Goal: Information Seeking & Learning: Learn about a topic

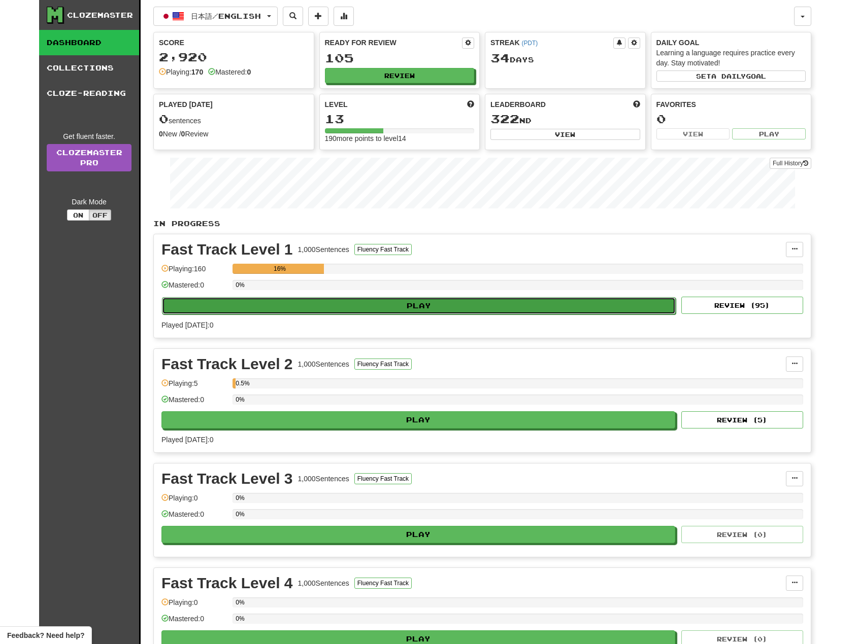
click at [324, 303] on button "Play" at bounding box center [419, 305] width 514 height 17
select select "**"
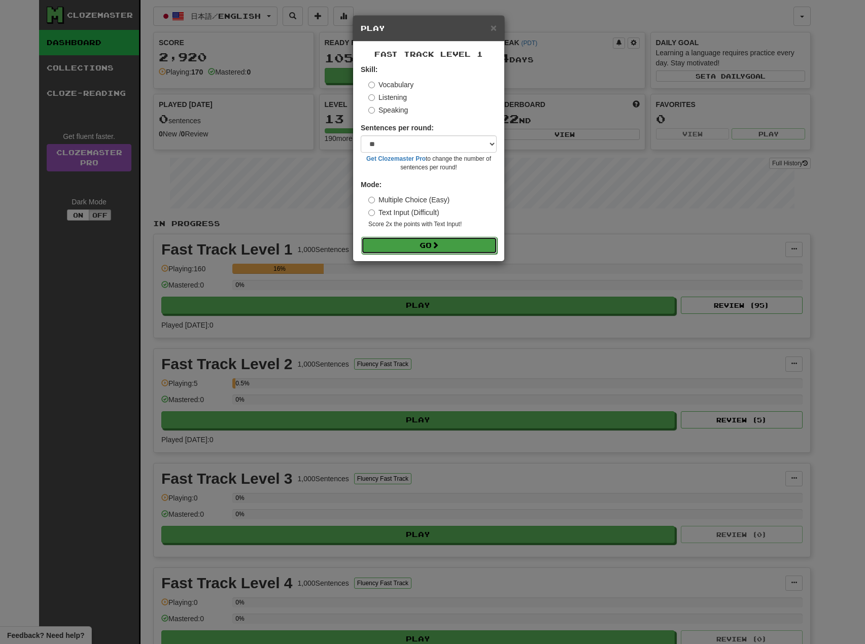
click at [457, 241] on button "Go" at bounding box center [429, 245] width 136 height 17
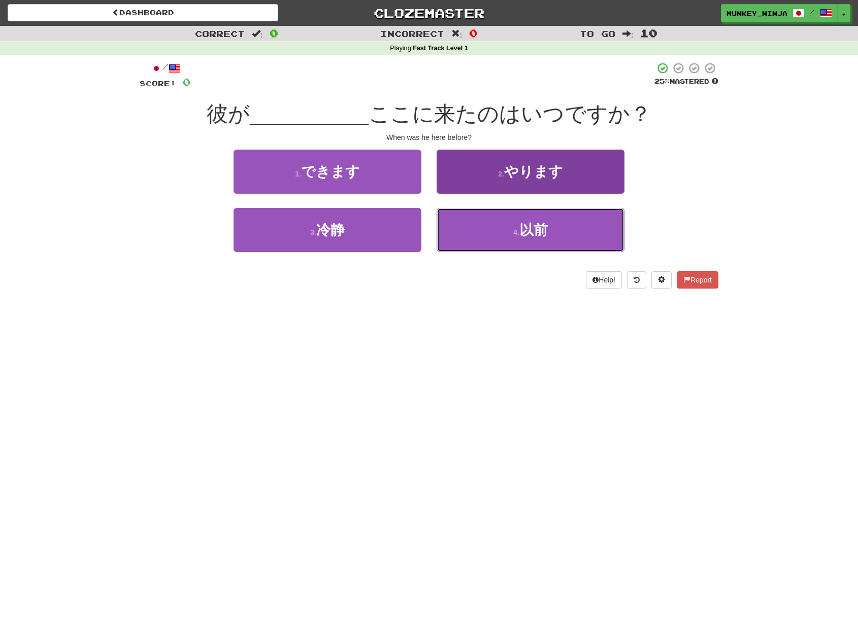
drag, startPoint x: 566, startPoint y: 232, endPoint x: 566, endPoint y: 244, distance: 12.2
click at [566, 232] on button "4 . 以前" at bounding box center [530, 230] width 188 height 44
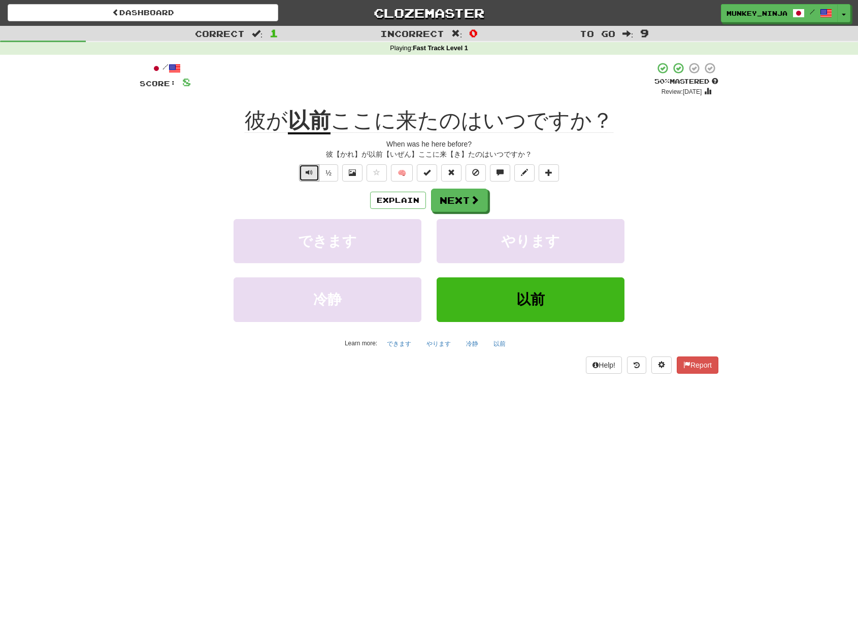
drag, startPoint x: 301, startPoint y: 176, endPoint x: 330, endPoint y: 182, distance: 29.6
click at [303, 176] on button "Text-to-speech controls" at bounding box center [309, 172] width 20 height 17
click at [309, 169] on span "Text-to-speech controls" at bounding box center [308, 172] width 7 height 7
drag, startPoint x: 307, startPoint y: 179, endPoint x: 314, endPoint y: 179, distance: 7.6
click at [307, 179] on button "Text-to-speech controls" at bounding box center [309, 172] width 20 height 17
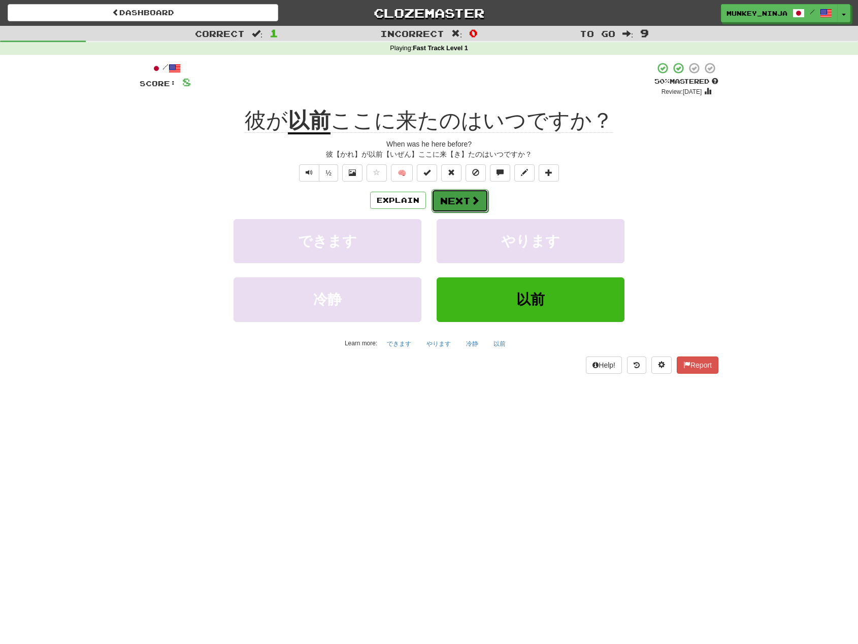
click at [453, 198] on button "Next" at bounding box center [459, 200] width 57 height 23
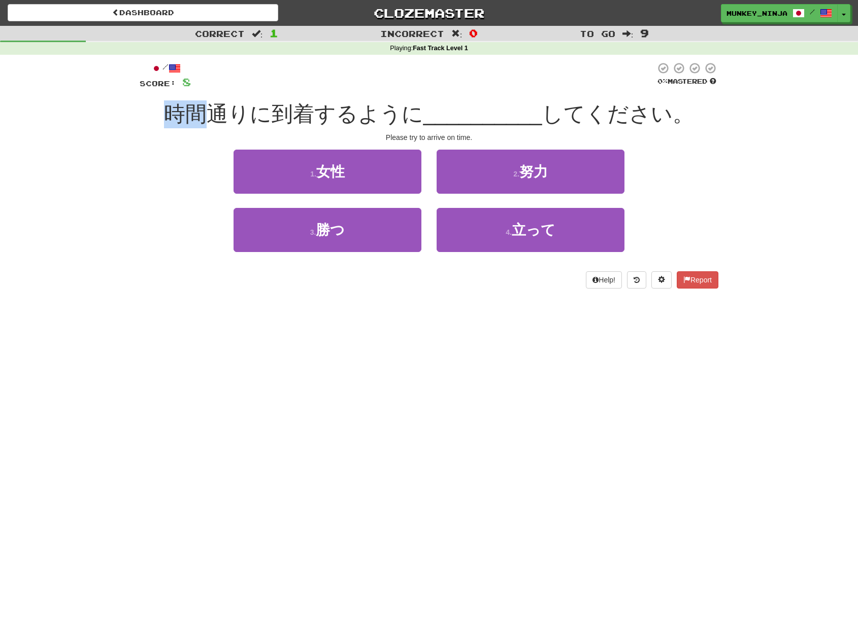
drag, startPoint x: 173, startPoint y: 120, endPoint x: 220, endPoint y: 114, distance: 47.0
click at [220, 114] on span "時間通りに到着するように" at bounding box center [293, 114] width 259 height 24
click at [222, 116] on span "時間通りに到着するように" at bounding box center [293, 114] width 259 height 24
click at [415, 317] on div "Dashboard Clozemaster munkey_ninja / Toggle Dropdown Dashboard Leaderboard Acti…" at bounding box center [429, 322] width 858 height 644
click at [429, 291] on div "/ Score: 8 0 % Mastered 時間通りに到着するように __________ してください。 Please try to arrive on…" at bounding box center [429, 179] width 579 height 248
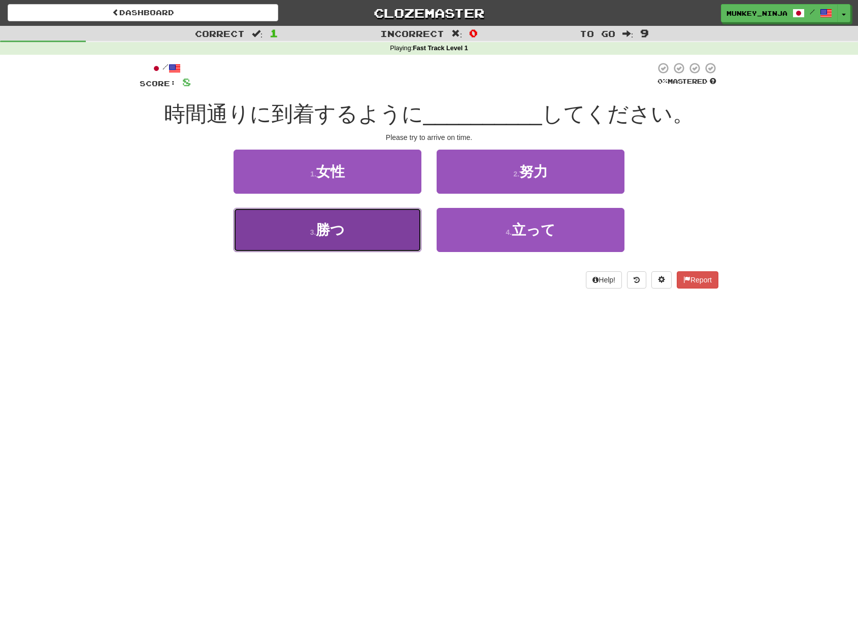
click at [335, 235] on span "勝つ" at bounding box center [330, 230] width 29 height 16
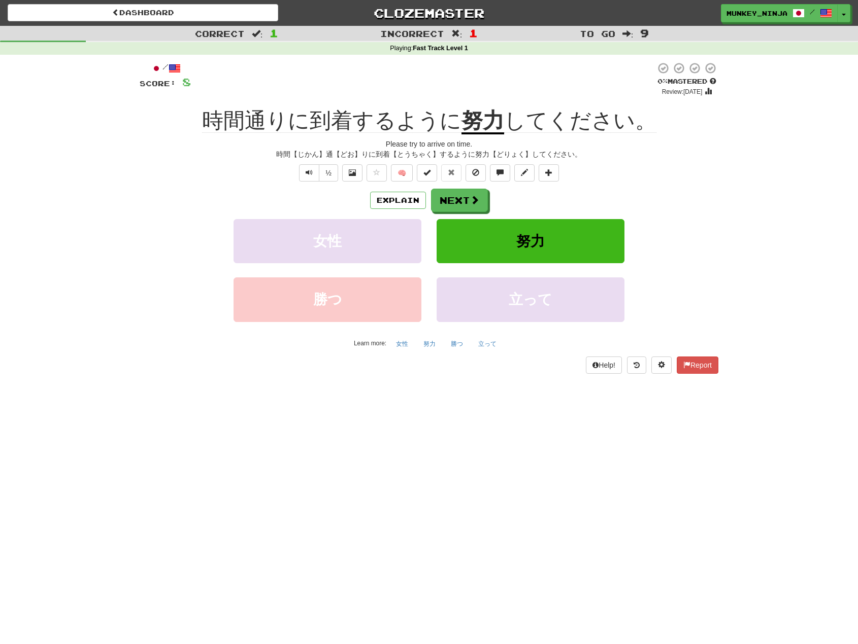
drag, startPoint x: 750, startPoint y: 240, endPoint x: 596, endPoint y: 350, distance: 188.8
click at [749, 243] on div "Correct : 1 Incorrect : 1 To go : 9 Playing : Fast Track Level 1 / Score: 8 0 %…" at bounding box center [429, 207] width 858 height 362
click at [456, 204] on button "Next" at bounding box center [459, 200] width 57 height 23
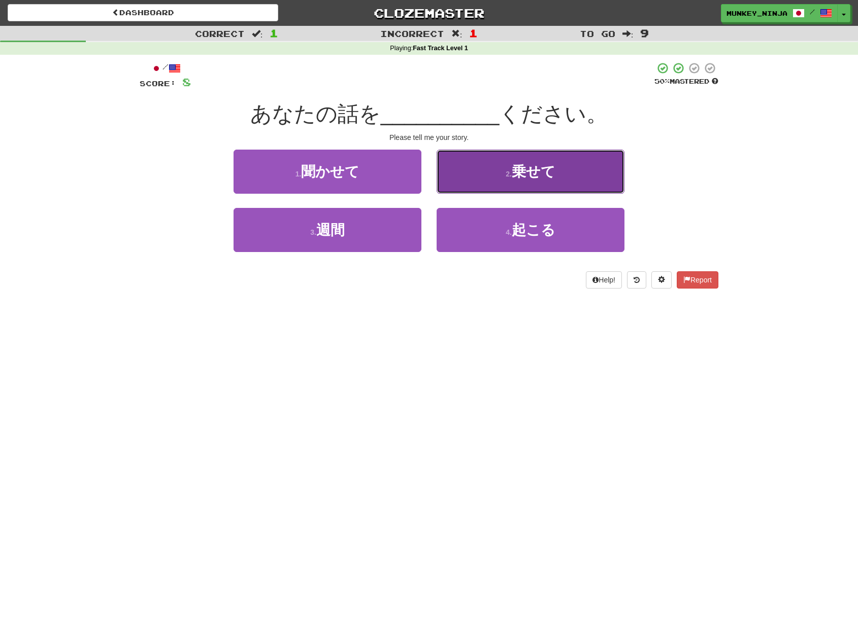
click at [497, 166] on button "2 . 乗せて" at bounding box center [530, 172] width 188 height 44
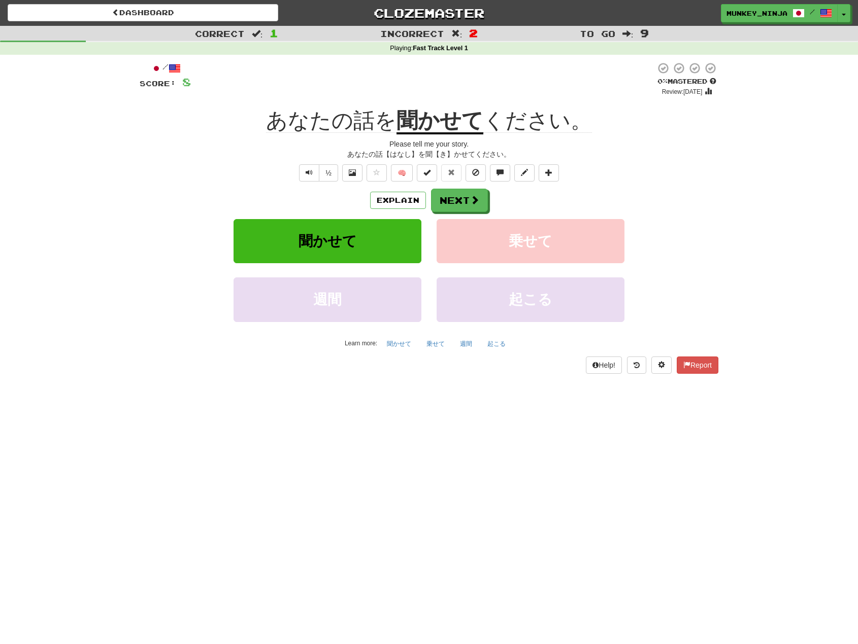
click at [698, 182] on div "/ Score: 8 0 % Mastered Review: [DATE] あなたの話を 聞かせて ください。 Please tell me your st…" at bounding box center [429, 218] width 579 height 312
click at [470, 196] on span at bounding box center [474, 200] width 9 height 9
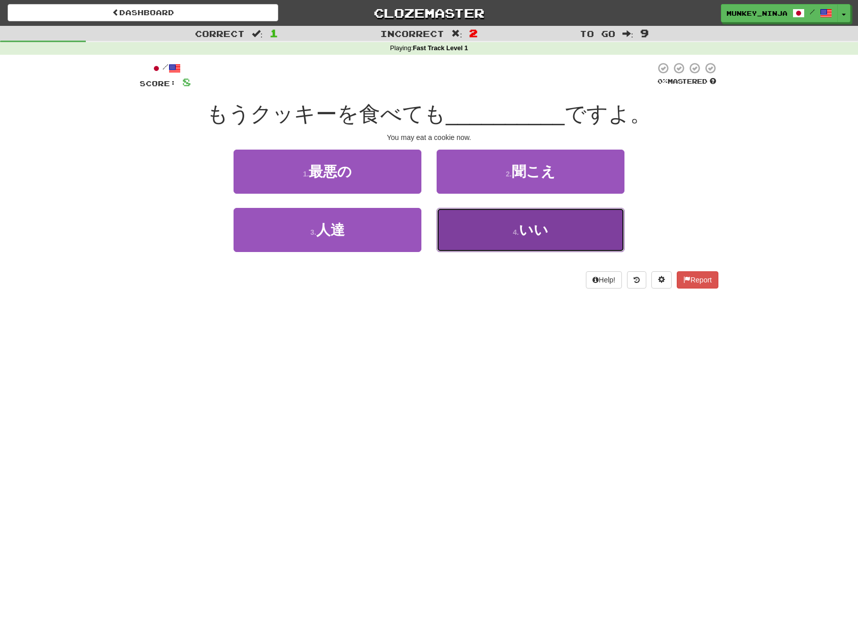
click at [519, 228] on small "4 ." at bounding box center [516, 232] width 6 height 8
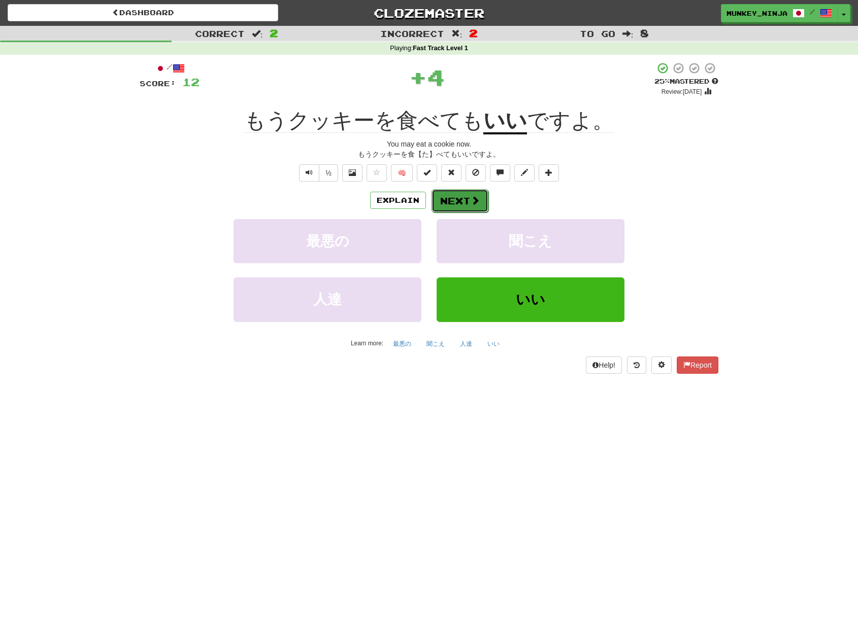
click at [447, 205] on button "Next" at bounding box center [459, 200] width 57 height 23
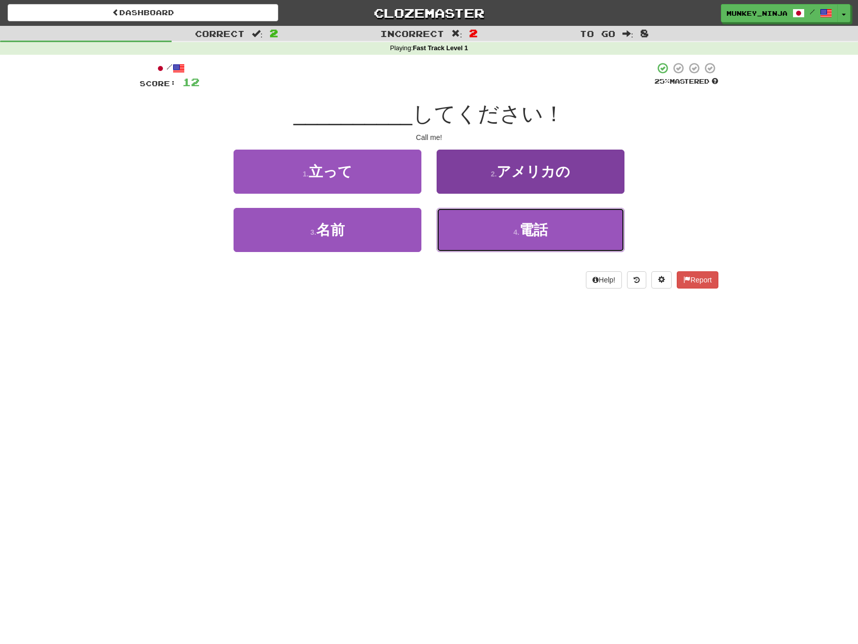
click at [543, 245] on button "4 . 電話" at bounding box center [530, 230] width 188 height 44
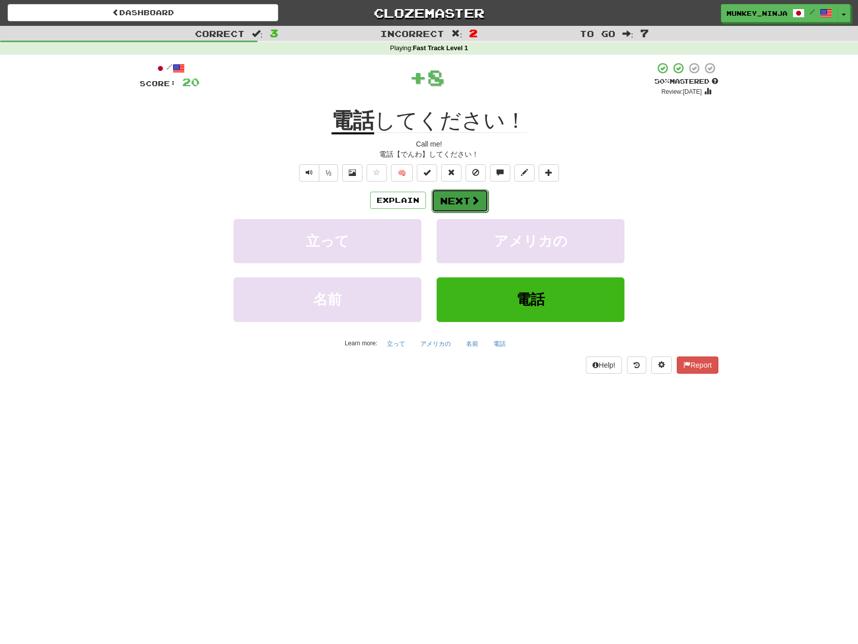
click at [467, 200] on button "Next" at bounding box center [459, 200] width 57 height 23
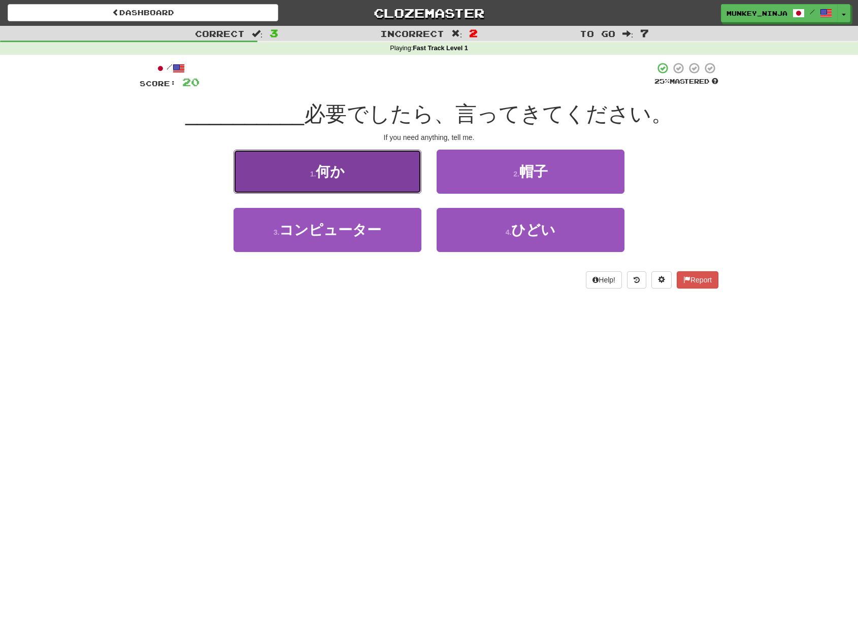
click at [392, 180] on button "1 . 何か" at bounding box center [327, 172] width 188 height 44
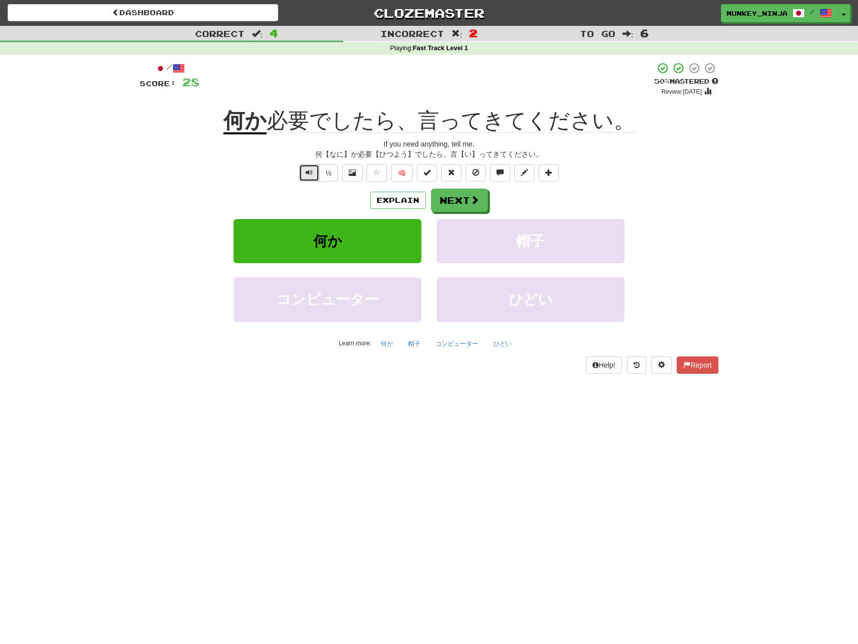
click at [313, 179] on button "Text-to-speech controls" at bounding box center [309, 172] width 20 height 17
click at [477, 212] on div "Explain Next 何か 帽子 コンピューター ひどい Learn more: 何か 帽子 コンピューター ひどい" at bounding box center [429, 270] width 579 height 163
click at [434, 205] on button "Next" at bounding box center [459, 200] width 57 height 23
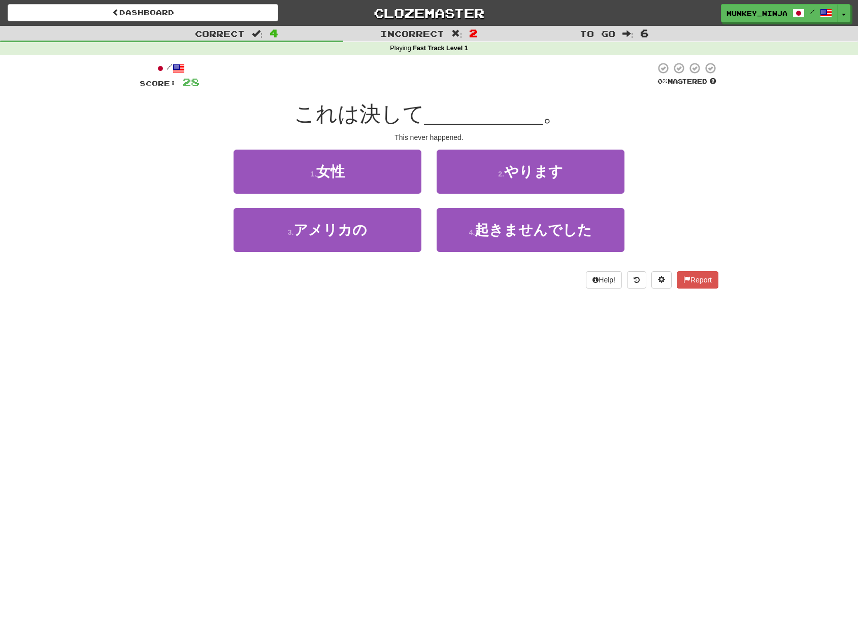
click at [681, 181] on div "1 . 女性 2 . やります" at bounding box center [428, 179] width 609 height 58
click at [577, 161] on button "2 . やります" at bounding box center [530, 172] width 188 height 44
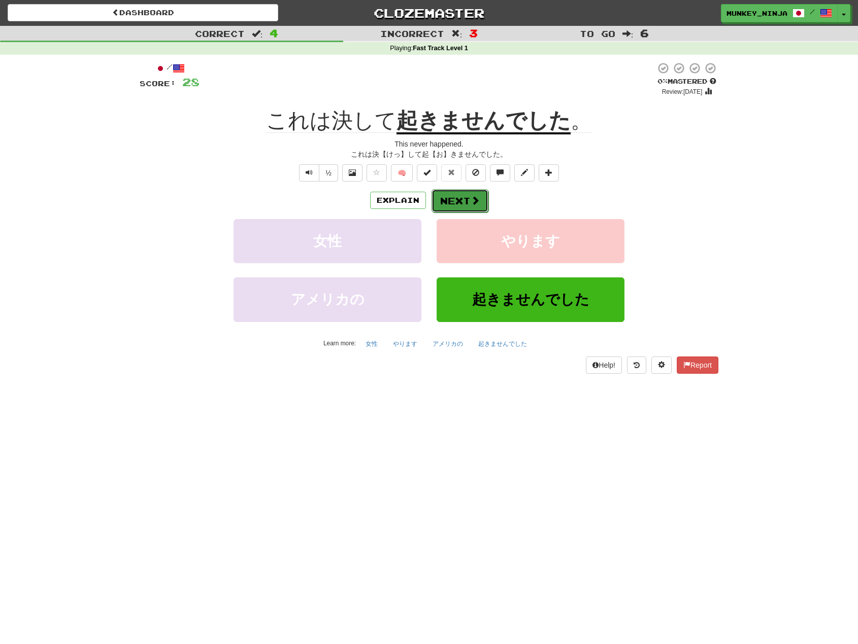
click at [447, 194] on button "Next" at bounding box center [459, 200] width 57 height 23
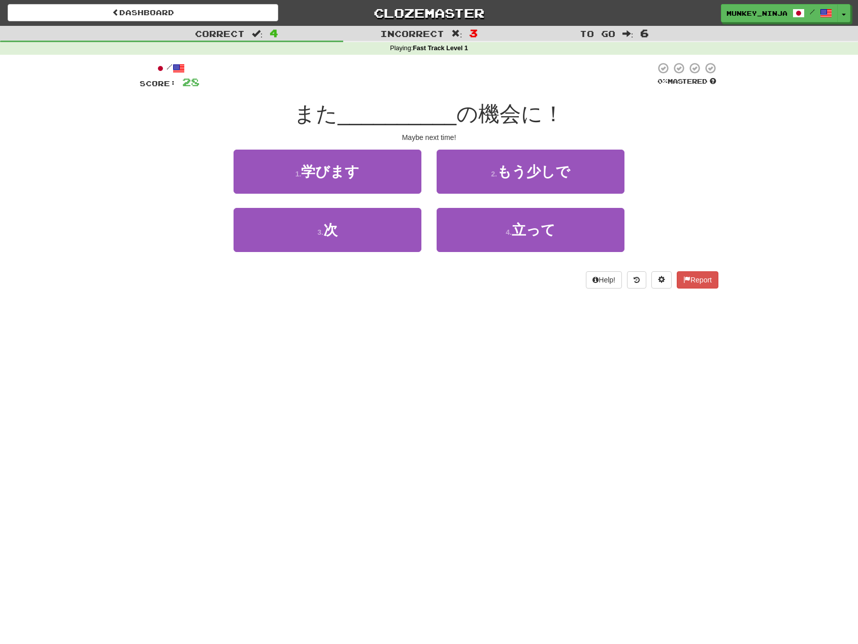
drag, startPoint x: 475, startPoint y: 355, endPoint x: 471, endPoint y: 350, distance: 6.5
click at [474, 354] on div "Dashboard Clozemaster munkey_ninja / Toggle Dropdown Dashboard Leaderboard Acti…" at bounding box center [429, 322] width 858 height 644
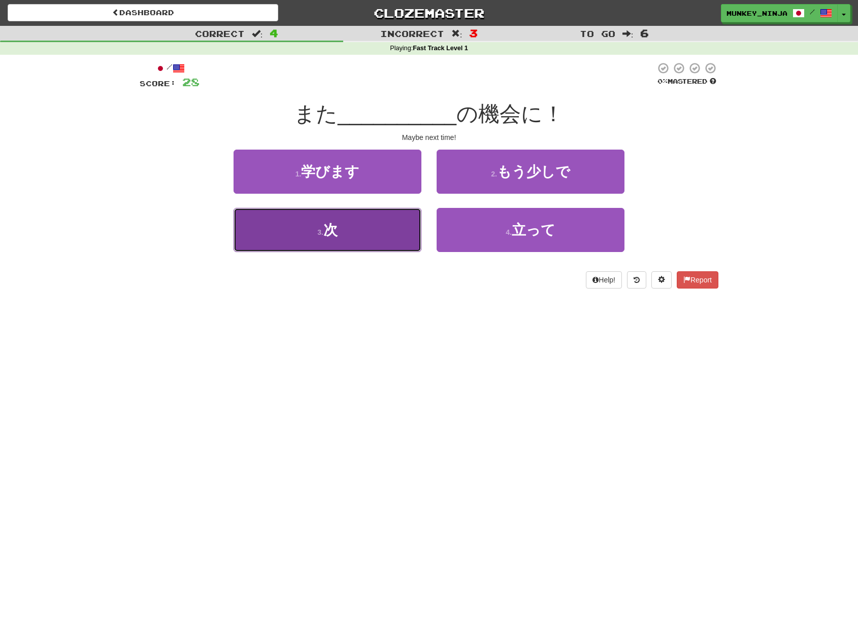
click at [378, 232] on button "3 . 次" at bounding box center [327, 230] width 188 height 44
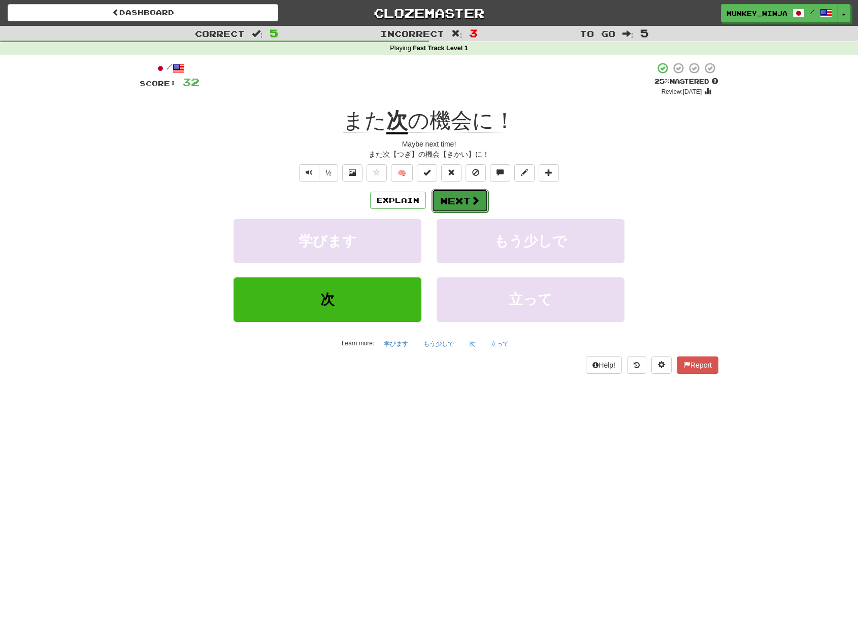
click at [469, 205] on button "Next" at bounding box center [459, 200] width 57 height 23
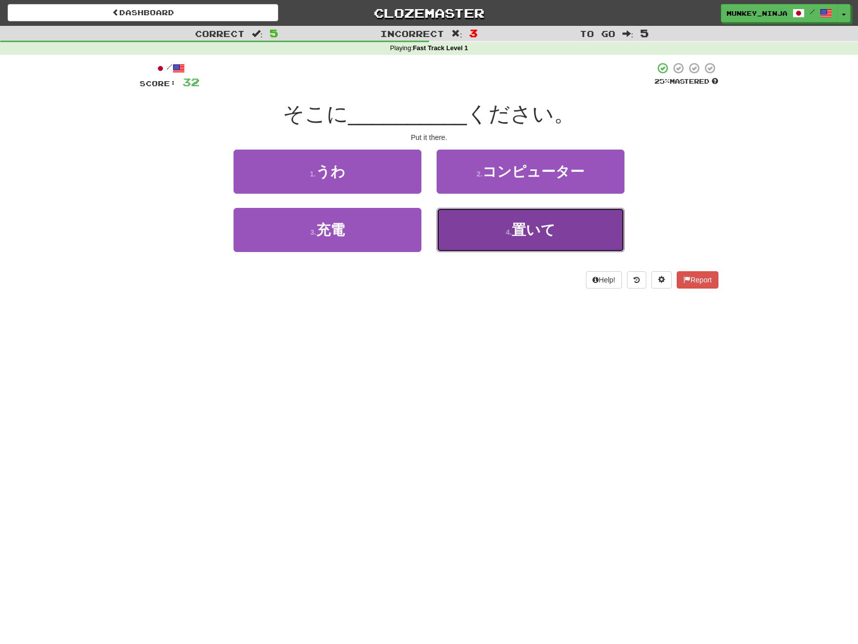
click at [532, 244] on button "4 . 置いて" at bounding box center [530, 230] width 188 height 44
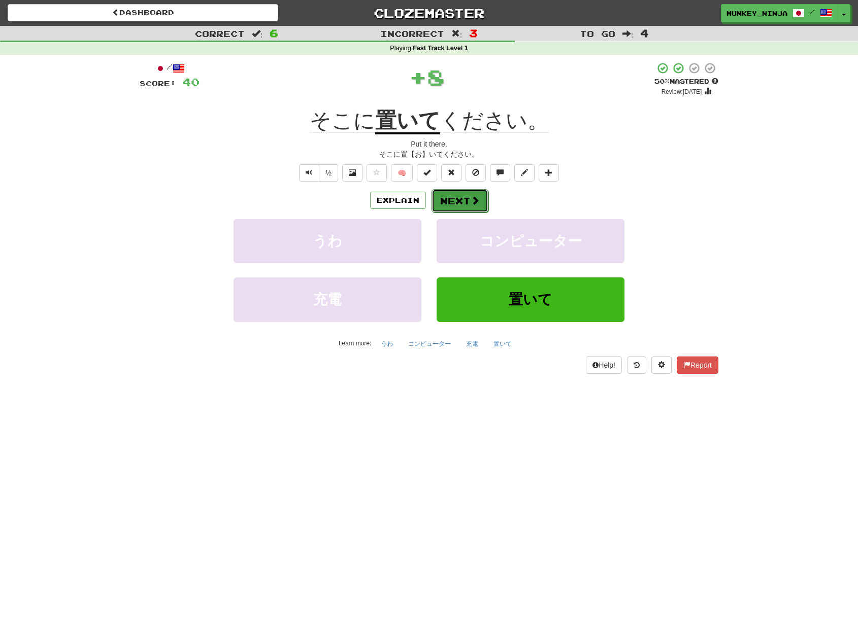
click at [457, 197] on button "Next" at bounding box center [459, 200] width 57 height 23
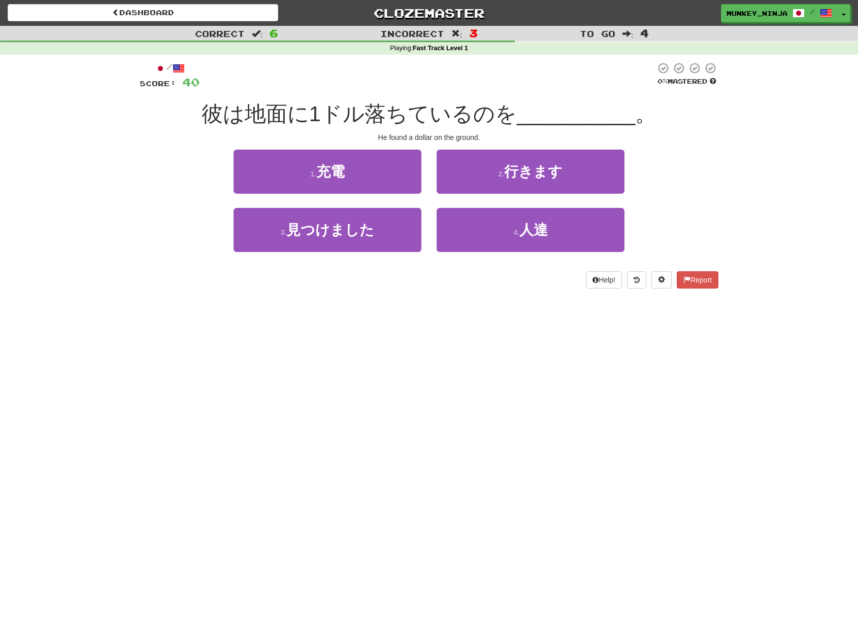
click at [728, 191] on div "Correct : 6 Incorrect : 3 To go : 4 Playing : Fast Track Level 1 / Score: 40 0 …" at bounding box center [429, 164] width 858 height 277
drag, startPoint x: 234, startPoint y: 307, endPoint x: 242, endPoint y: 303, distance: 8.6
click at [235, 307] on div "Dashboard Clozemaster munkey_ninja / Toggle Dropdown Dashboard Leaderboard Acti…" at bounding box center [429, 322] width 858 height 644
click at [332, 68] on div at bounding box center [427, 76] width 456 height 28
click at [341, 87] on div at bounding box center [427, 76] width 456 height 28
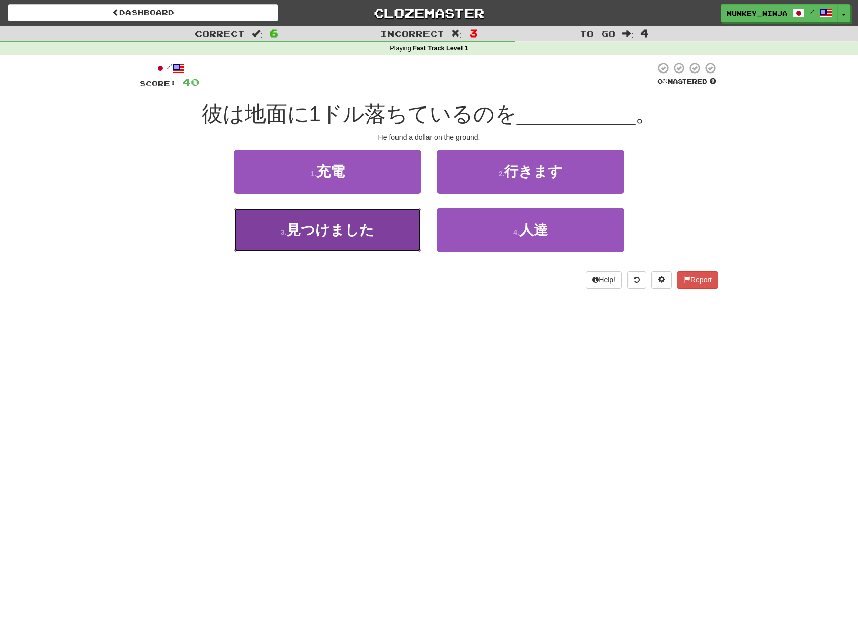
click at [341, 242] on button "3 . 見つけました" at bounding box center [327, 230] width 188 height 44
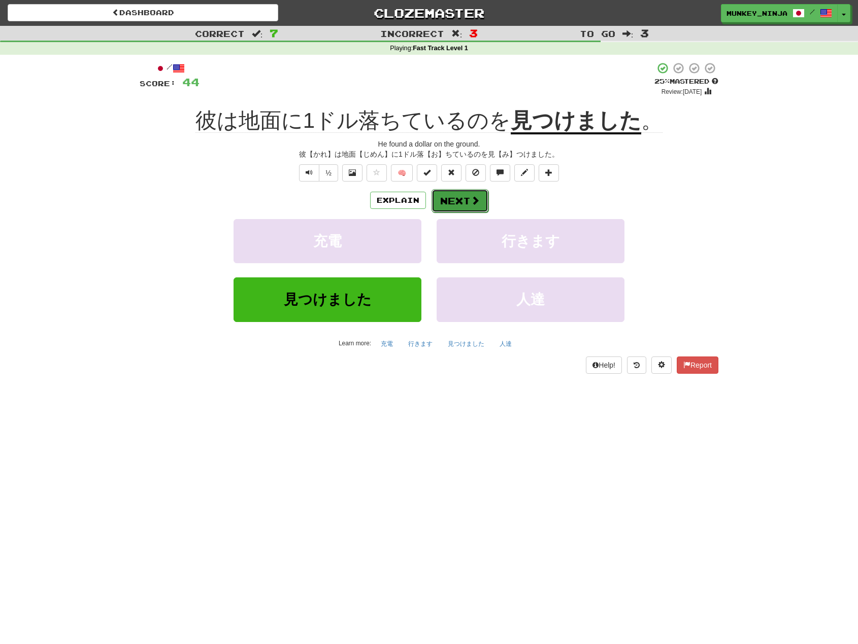
click at [444, 199] on button "Next" at bounding box center [459, 200] width 57 height 23
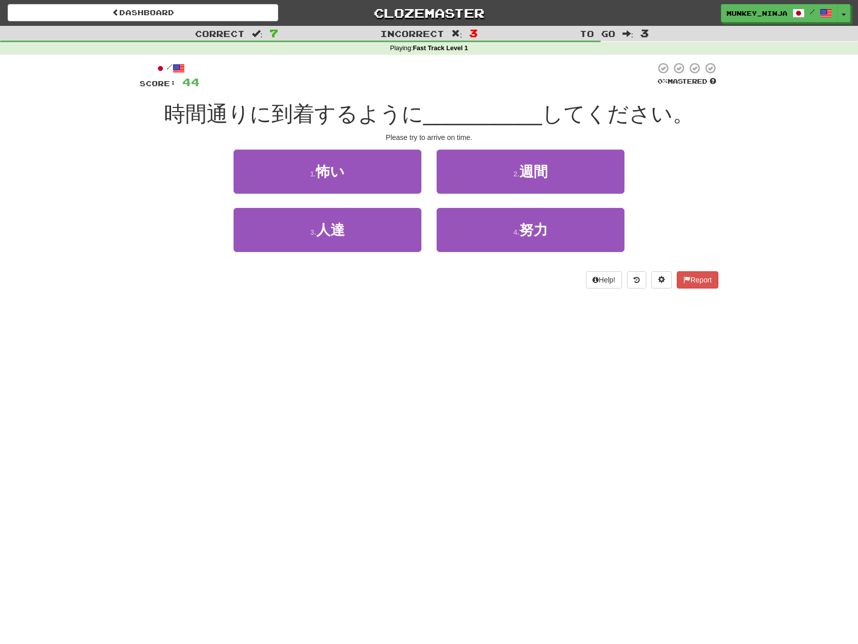
click at [387, 326] on div "Dashboard Clozemaster munkey_ninja / Toggle Dropdown Dashboard Leaderboard Acti…" at bounding box center [429, 322] width 858 height 644
click at [431, 347] on div "Dashboard Clozemaster munkey_ninja / Toggle Dropdown Dashboard Leaderboard Acti…" at bounding box center [429, 322] width 858 height 644
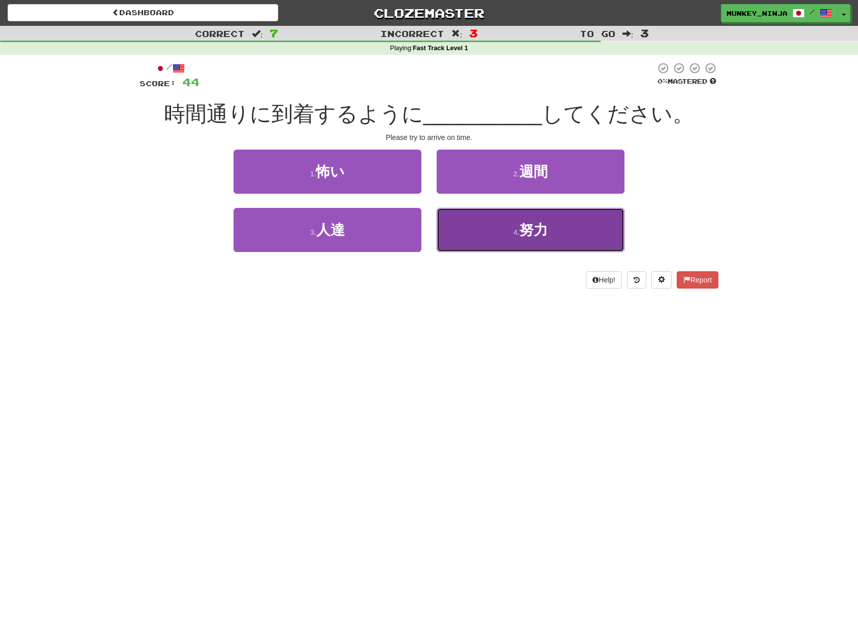
click at [518, 224] on button "4 . 努力" at bounding box center [530, 230] width 188 height 44
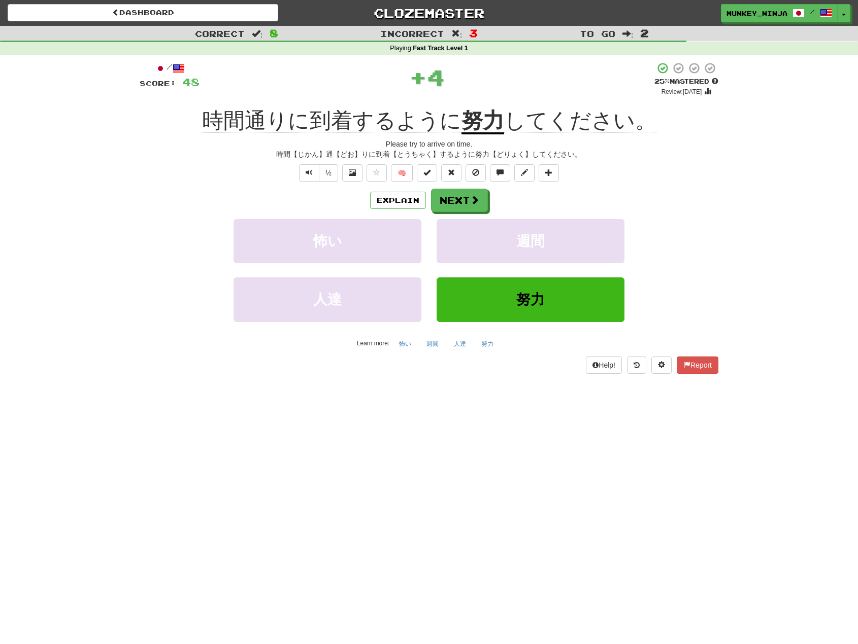
click at [188, 343] on div "Learn more: 怖い 週間 人達 努力" at bounding box center [429, 343] width 594 height 15
click at [221, 175] on div "½ 🧠" at bounding box center [429, 172] width 579 height 17
drag, startPoint x: 226, startPoint y: 169, endPoint x: 225, endPoint y: 163, distance: 5.7
click at [226, 168] on div "½ 🧠" at bounding box center [429, 172] width 579 height 17
drag, startPoint x: 305, startPoint y: 174, endPoint x: 315, endPoint y: 180, distance: 10.7
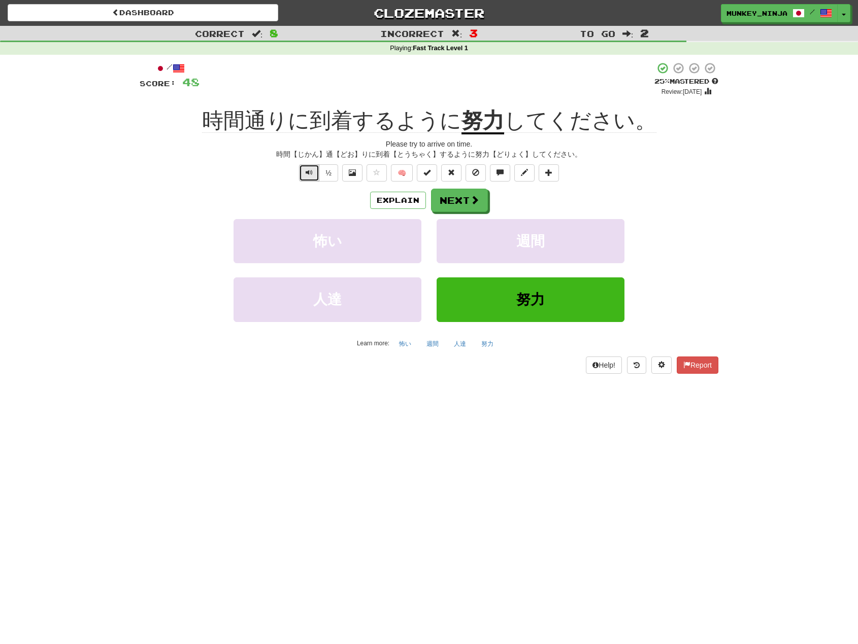
click at [306, 174] on span "Text-to-speech controls" at bounding box center [308, 172] width 7 height 7
click at [166, 181] on div "½ 🧠" at bounding box center [429, 172] width 579 height 17
click at [209, 169] on div "½ 🧠" at bounding box center [429, 172] width 579 height 17
click at [709, 209] on div "Explain Next" at bounding box center [429, 200] width 579 height 23
click at [459, 192] on button "Next" at bounding box center [459, 200] width 57 height 23
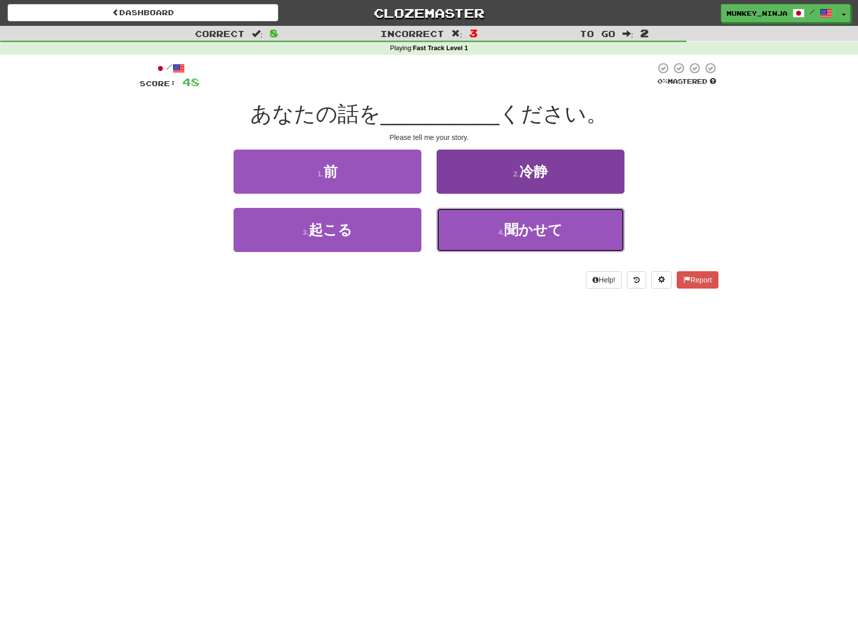
drag, startPoint x: 528, startPoint y: 235, endPoint x: 524, endPoint y: 232, distance: 5.5
click at [526, 234] on span "聞かせて" at bounding box center [533, 230] width 58 height 16
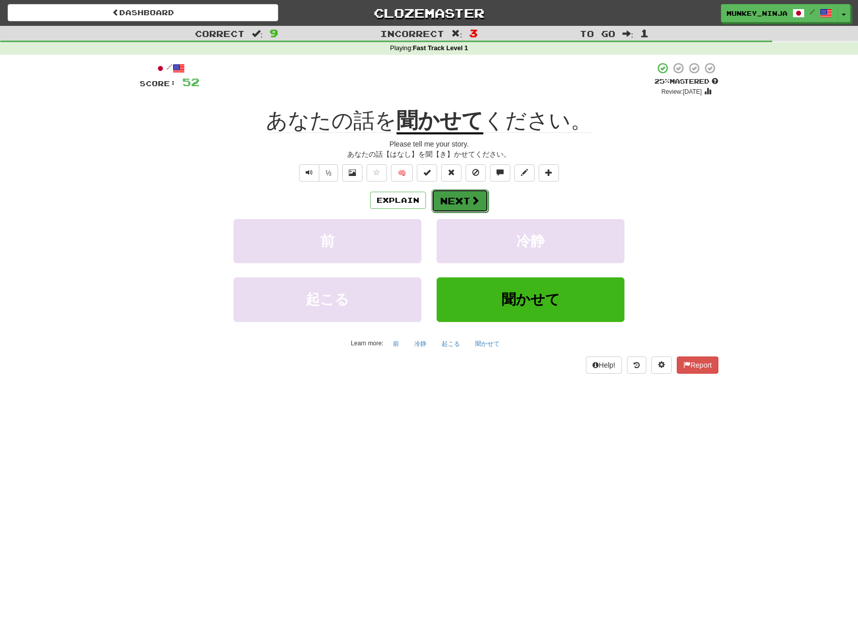
click at [474, 192] on button "Next" at bounding box center [459, 200] width 57 height 23
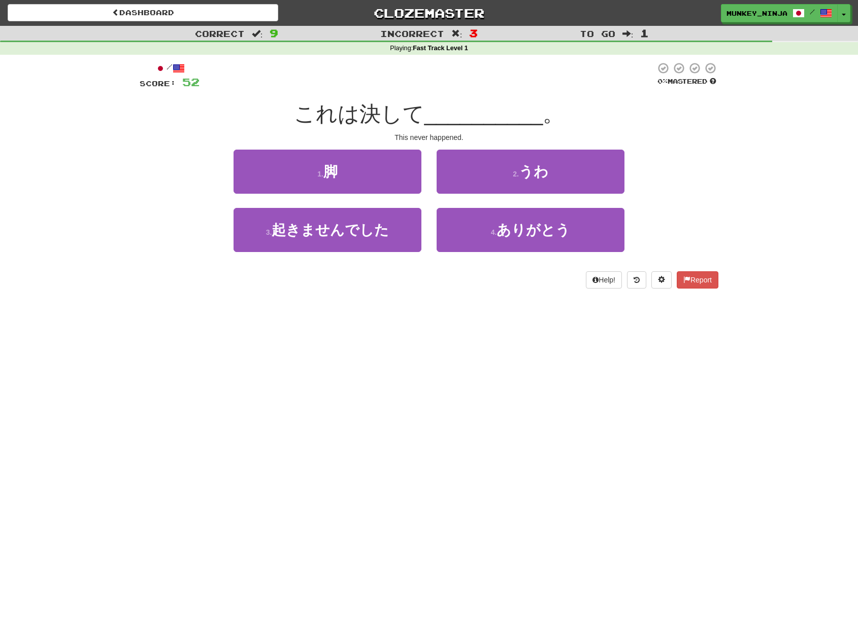
click at [720, 155] on div "/ Score: 52 0 % Mastered これは決して __________ 。 This never happened. 1 . 脚 2 . うわ …" at bounding box center [429, 179] width 594 height 248
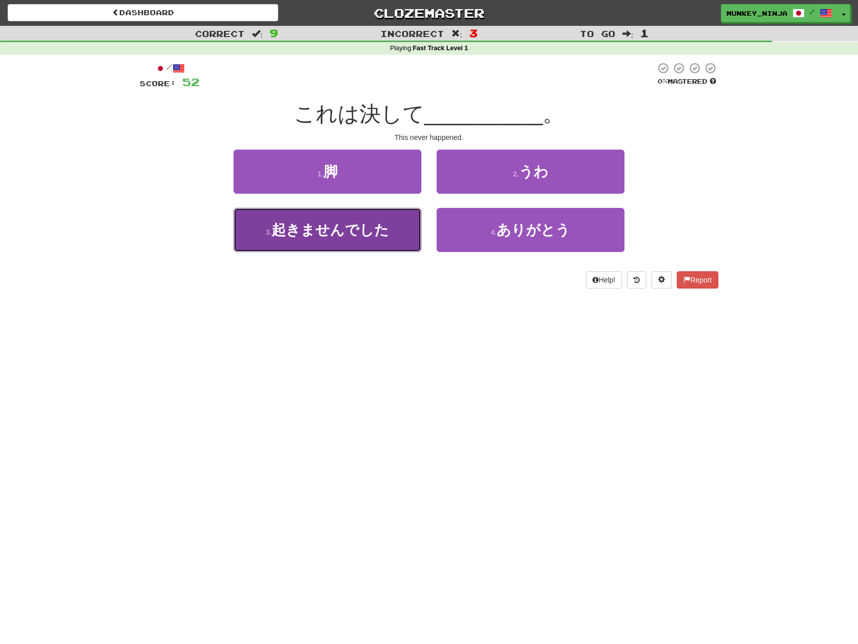
click at [322, 247] on button "3 . 起きませんでした" at bounding box center [327, 230] width 188 height 44
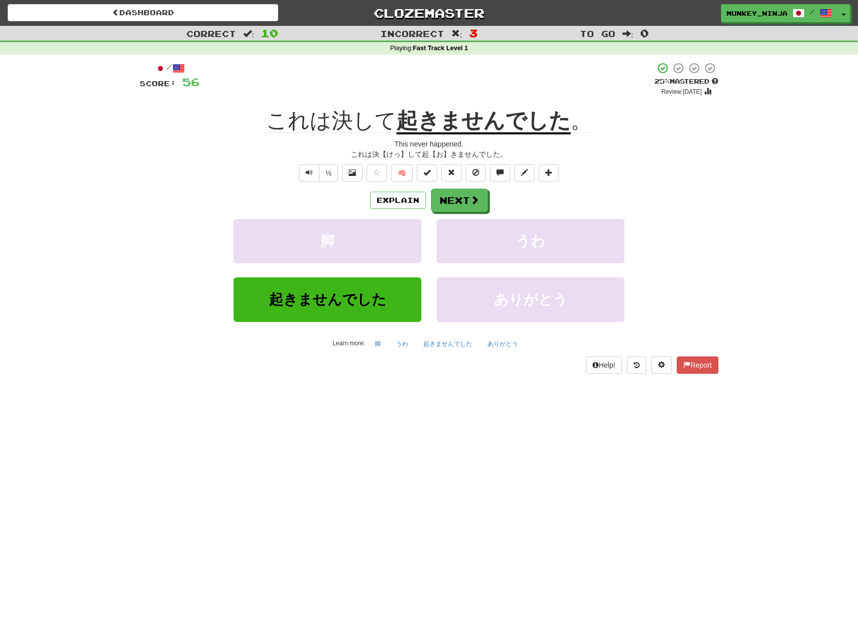
click at [489, 211] on div "Explain Next" at bounding box center [429, 200] width 579 height 23
click at [477, 207] on button "Next" at bounding box center [459, 200] width 57 height 23
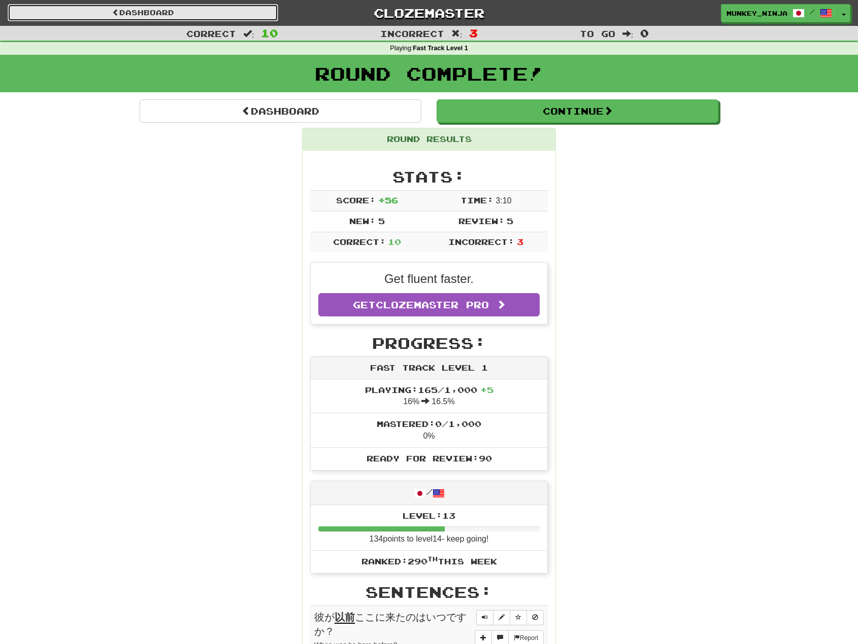
click at [182, 16] on link "Dashboard" at bounding box center [143, 12] width 270 height 17
